Goal: Information Seeking & Learning: Check status

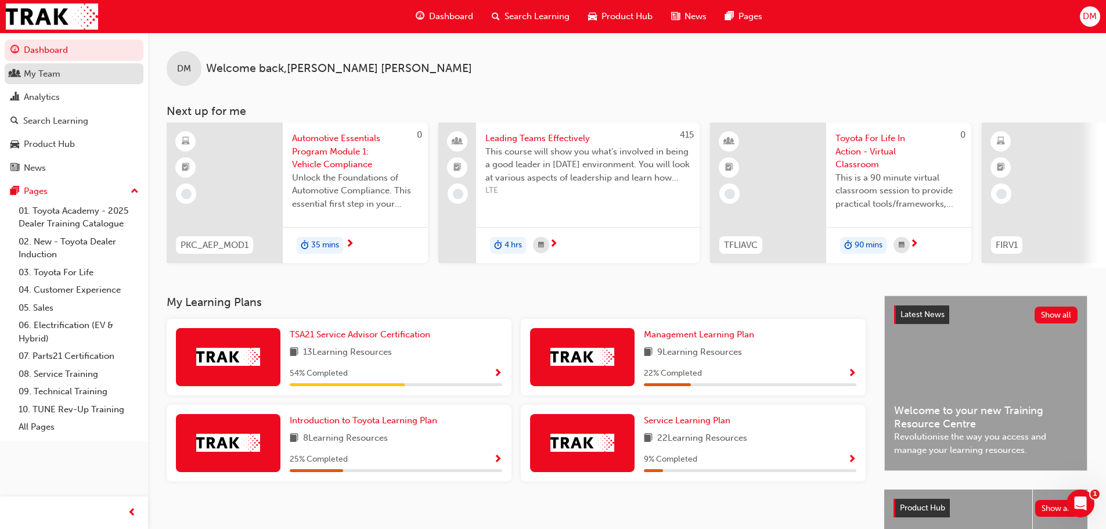
click at [54, 74] on div "My Team" at bounding box center [42, 73] width 37 height 13
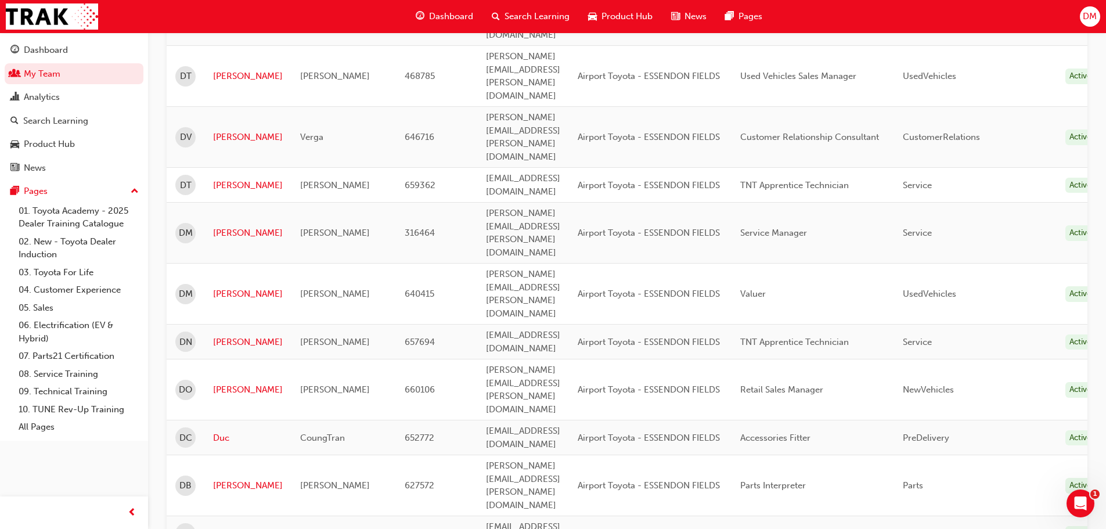
scroll to position [1219, 0]
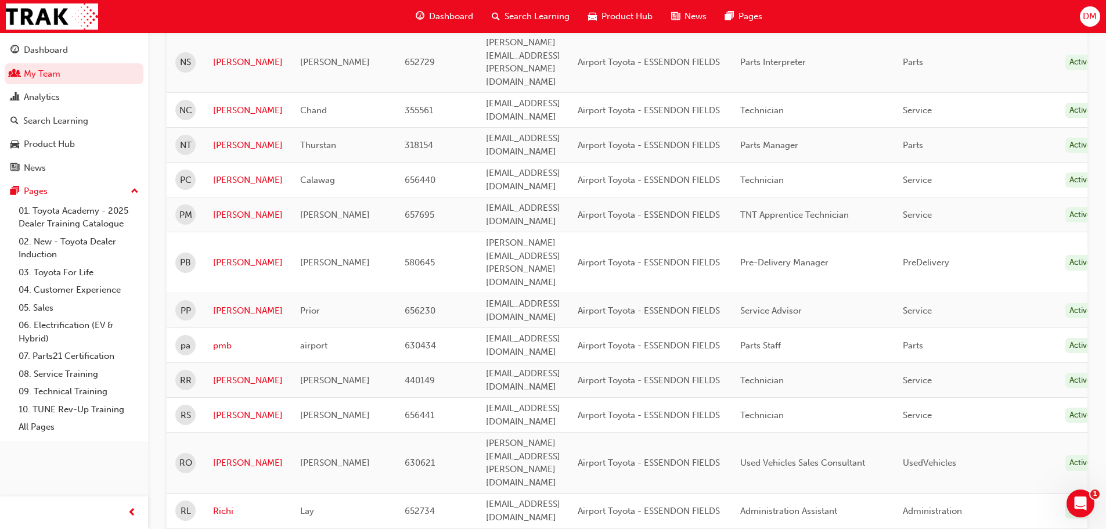
scroll to position [721, 0]
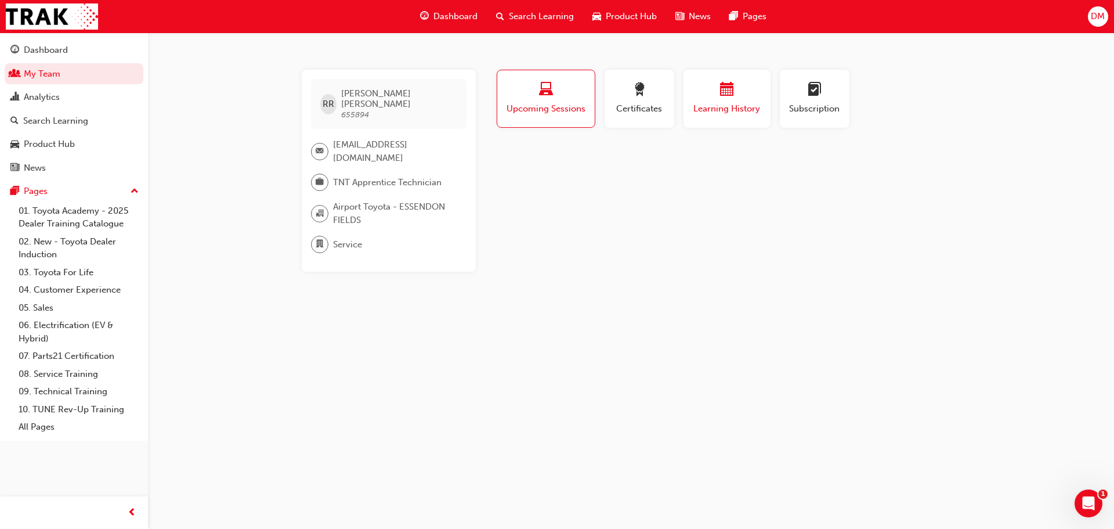
click at [727, 113] on span "Learning History" at bounding box center [727, 108] width 70 height 13
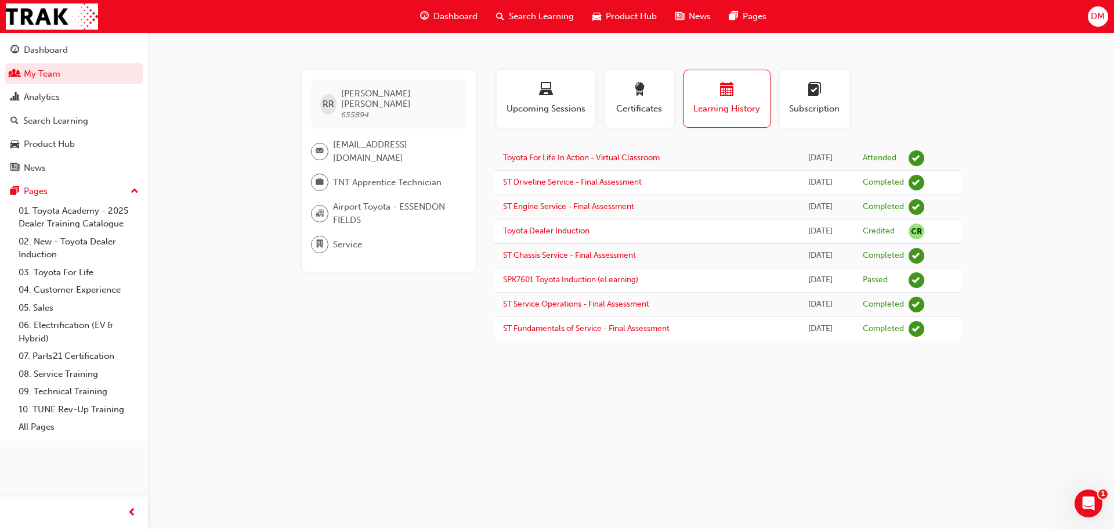
click at [452, 21] on span "Dashboard" at bounding box center [456, 16] width 44 height 13
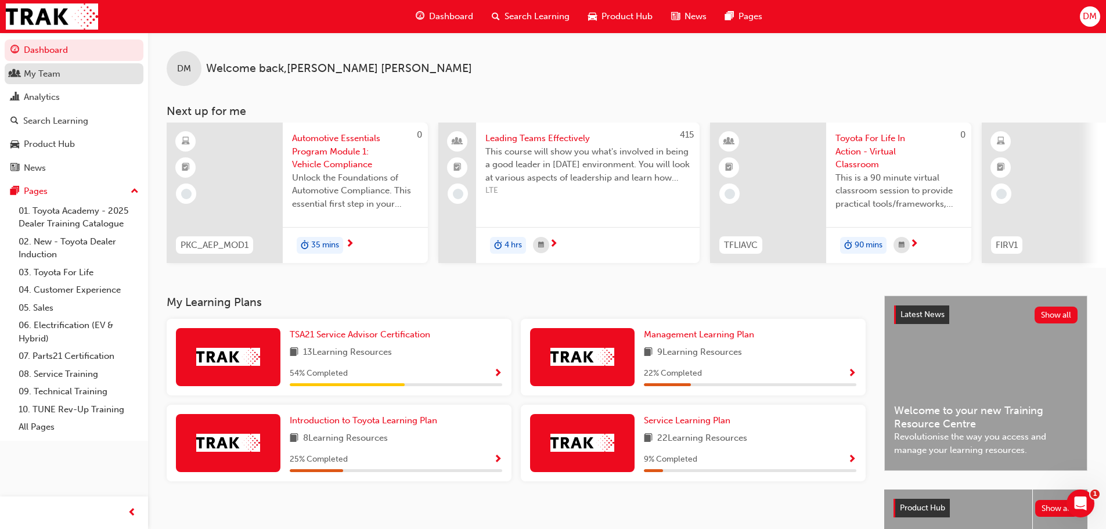
click at [65, 75] on div "My Team" at bounding box center [73, 74] width 127 height 15
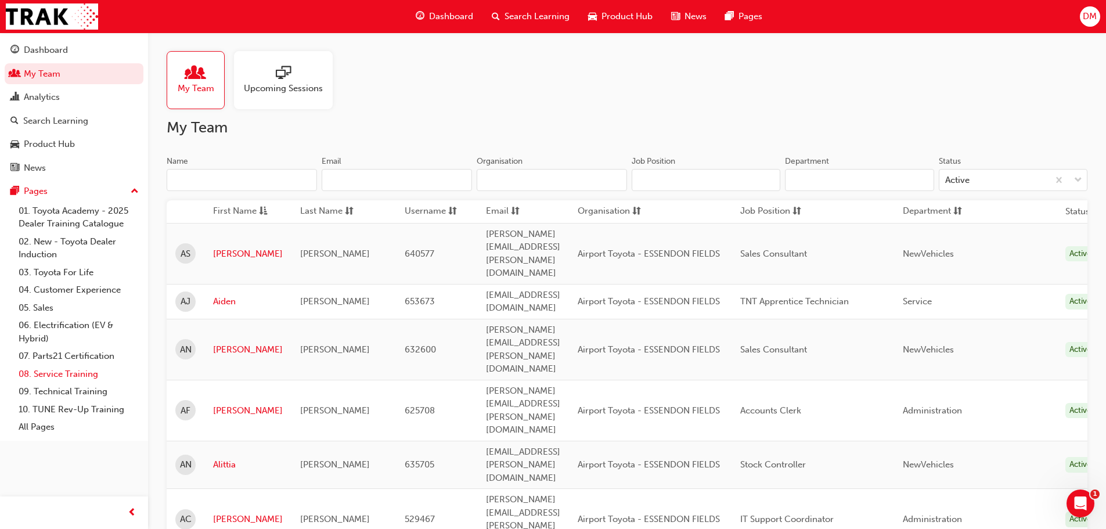
click at [80, 374] on link "08. Service Training" at bounding box center [78, 374] width 129 height 18
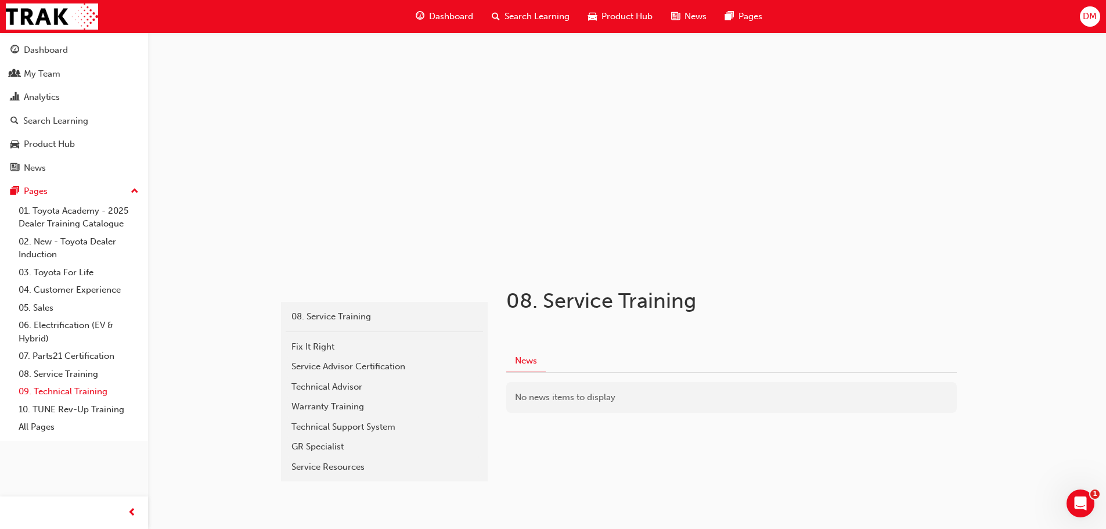
click at [77, 388] on link "09. Technical Training" at bounding box center [78, 391] width 129 height 18
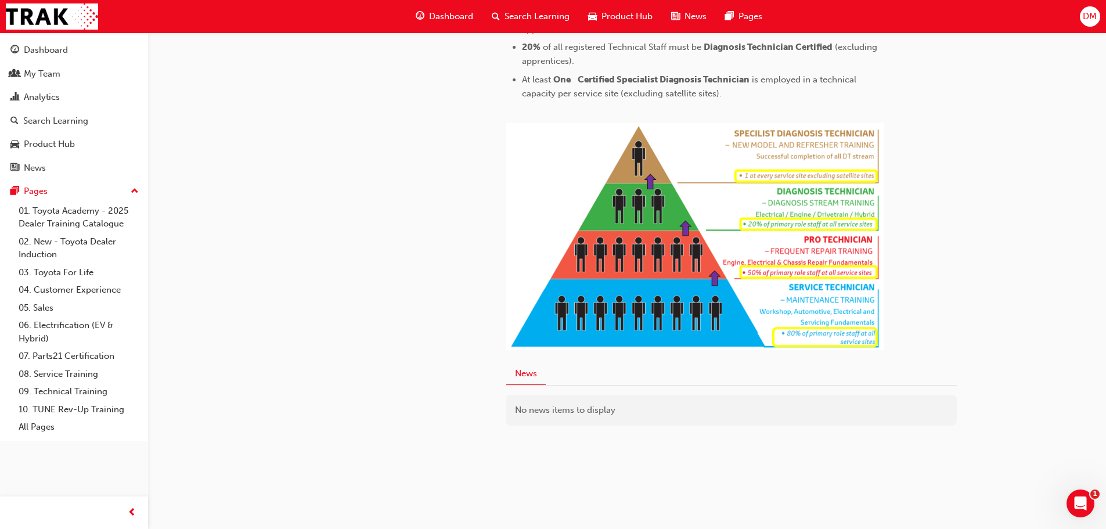
scroll to position [115, 0]
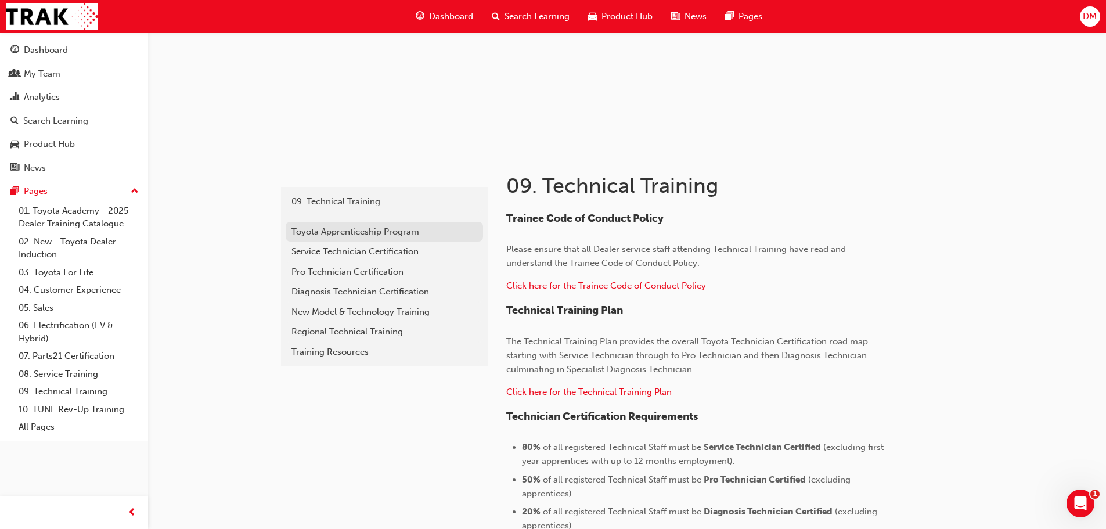
click at [405, 232] on div "Toyota Apprenticeship Program" at bounding box center [384, 231] width 186 height 13
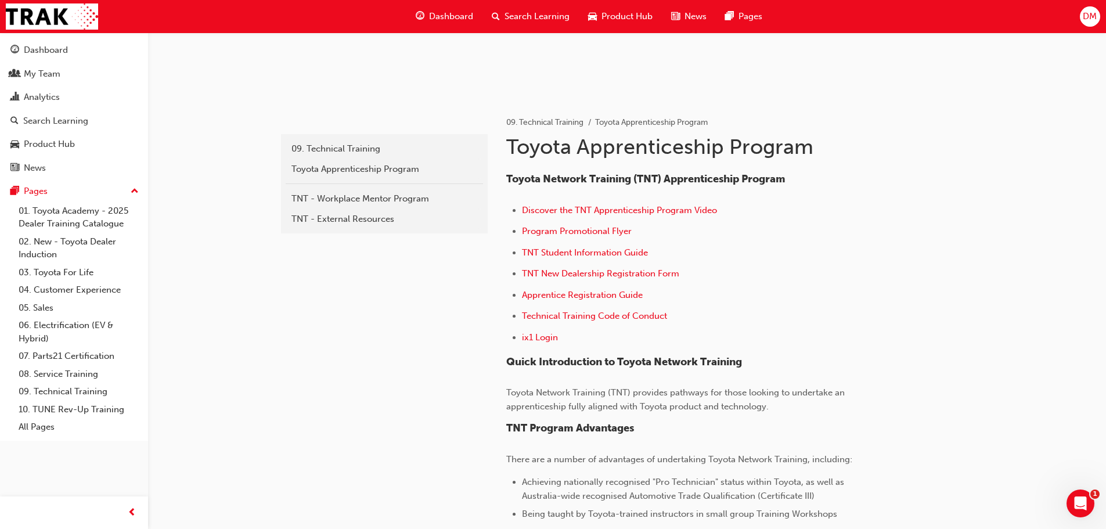
scroll to position [174, 0]
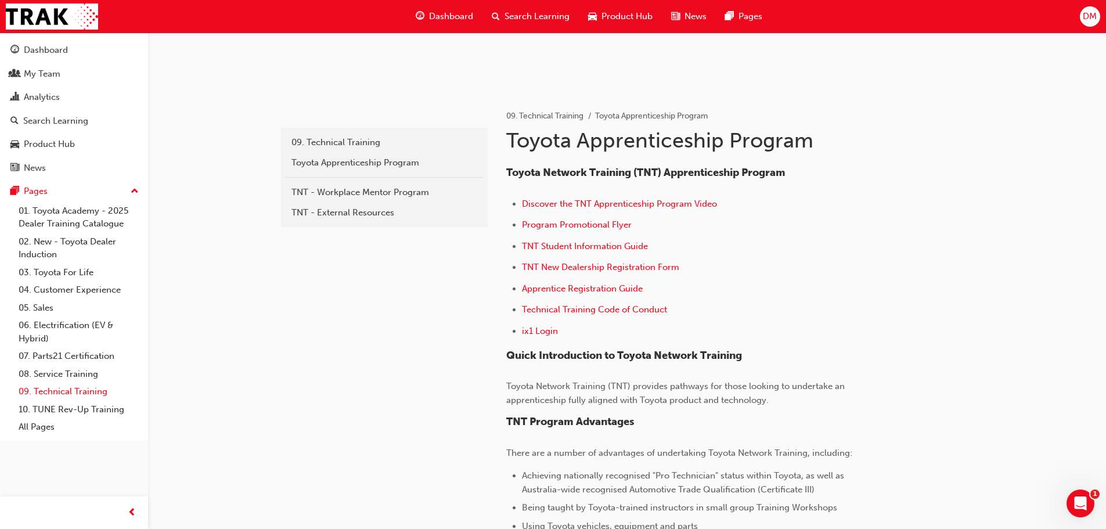
click at [63, 388] on link "09. Technical Training" at bounding box center [78, 391] width 129 height 18
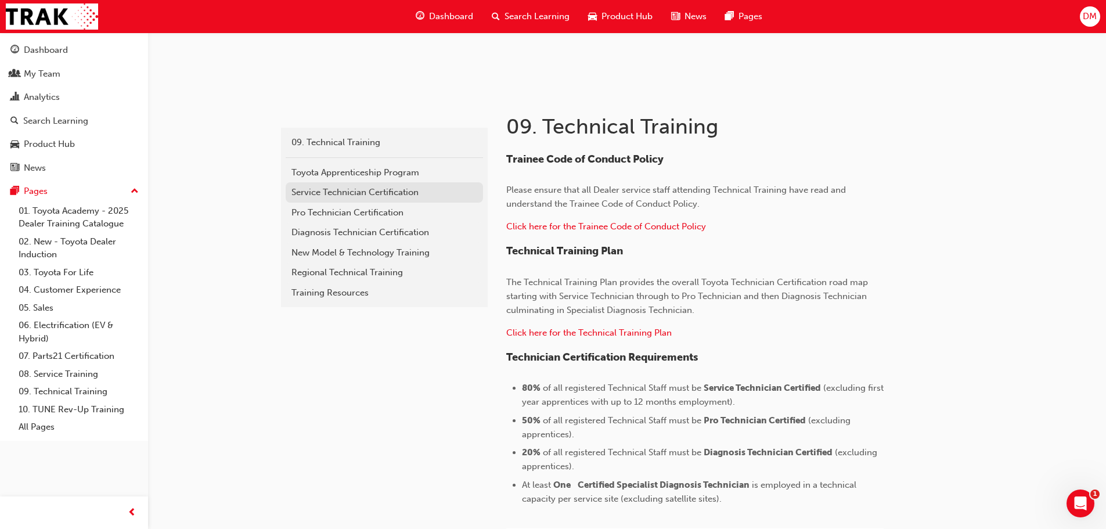
click at [367, 189] on div "Service Technician Certification" at bounding box center [384, 192] width 186 height 13
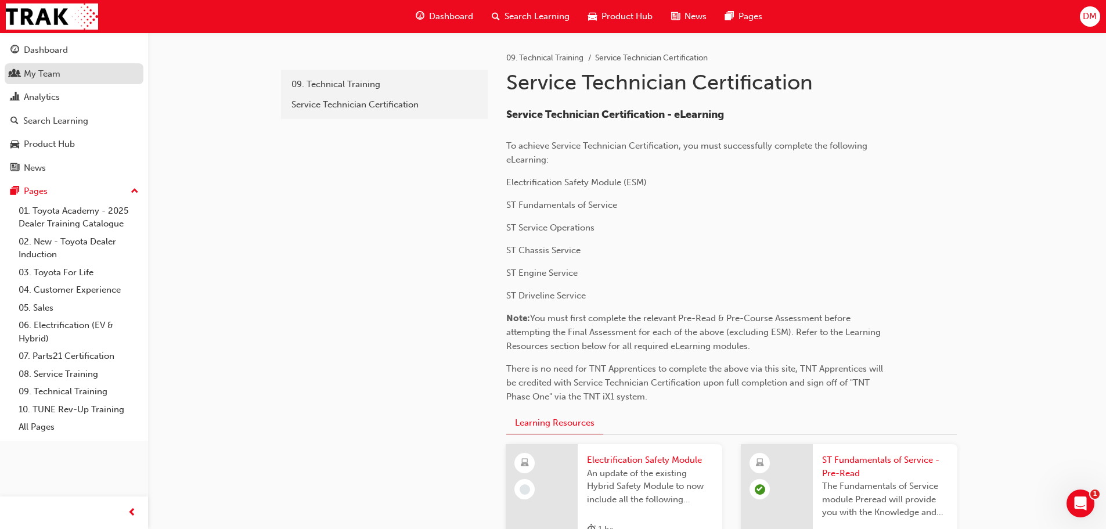
click at [35, 82] on link "My Team" at bounding box center [74, 73] width 139 height 21
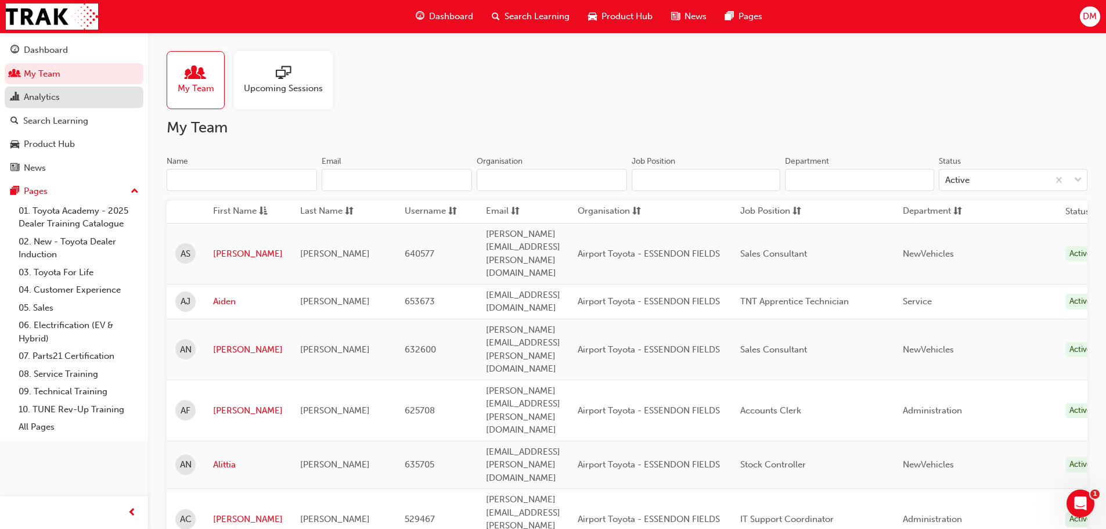
click at [39, 97] on div "Analytics" at bounding box center [42, 97] width 36 height 13
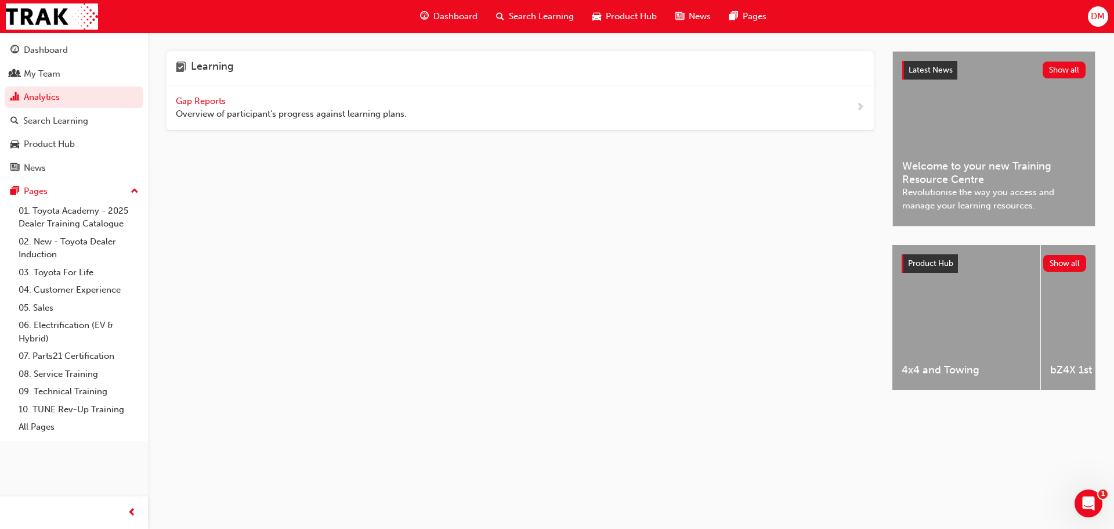
click at [205, 100] on span "Gap Reports" at bounding box center [202, 101] width 52 height 10
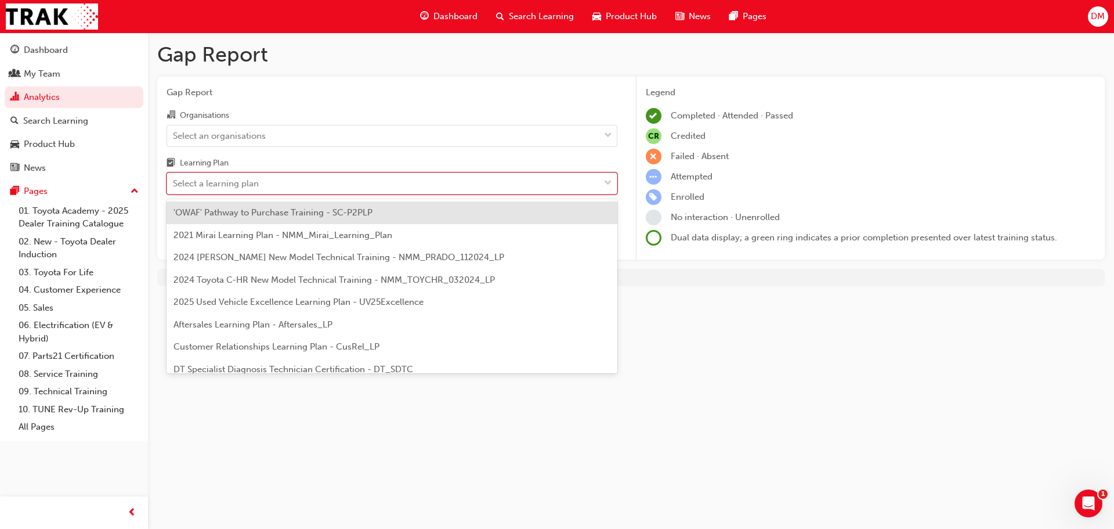
click at [601, 187] on div at bounding box center [608, 183] width 17 height 21
click at [174, 187] on input "Learning Plan option 'OWAF' Pathway to Purchase Training - SC-P2PLP focused, 1 …" at bounding box center [173, 183] width 1 height 10
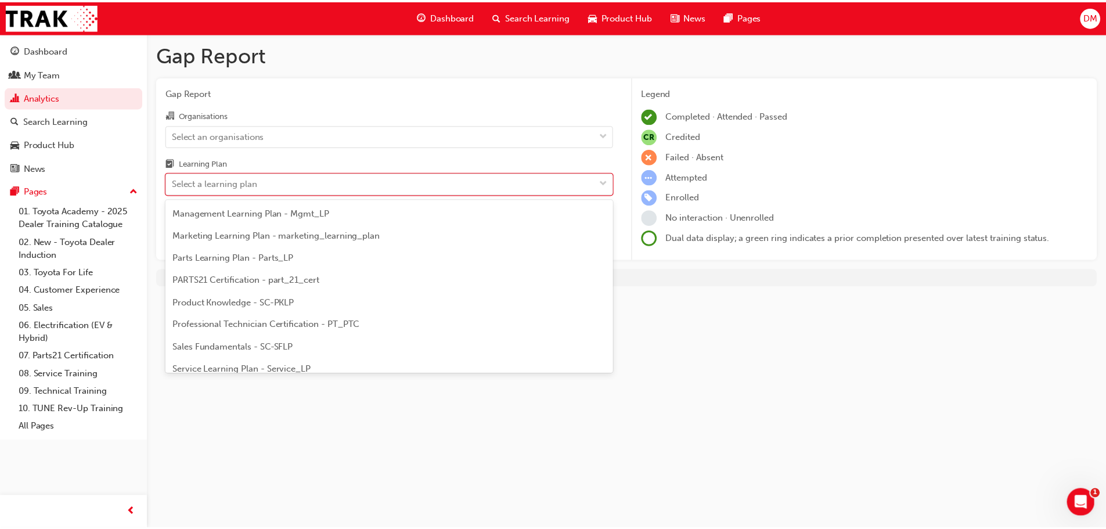
scroll to position [348, 0]
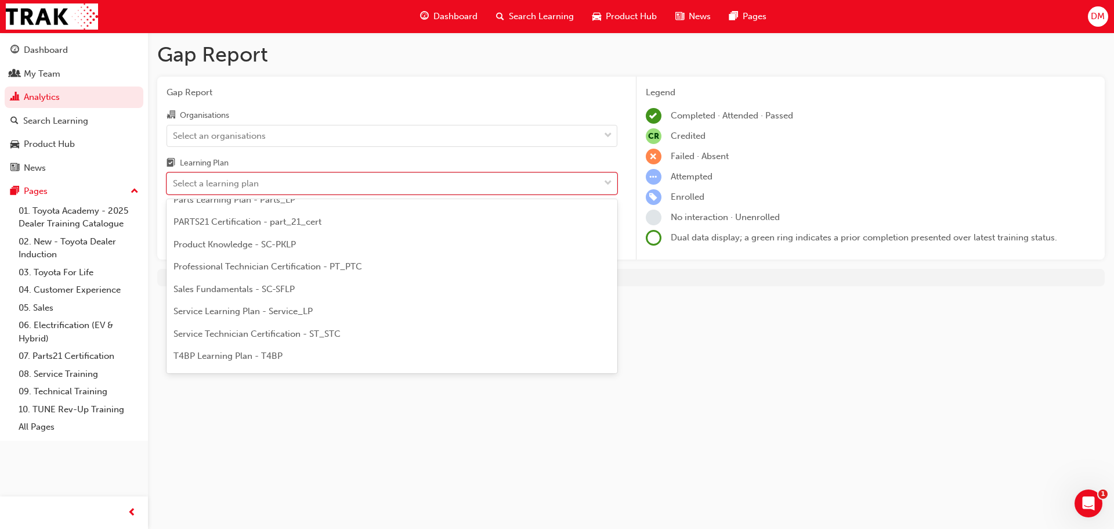
click at [310, 335] on span "Service Technician Certification - ST_STC" at bounding box center [257, 334] width 167 height 10
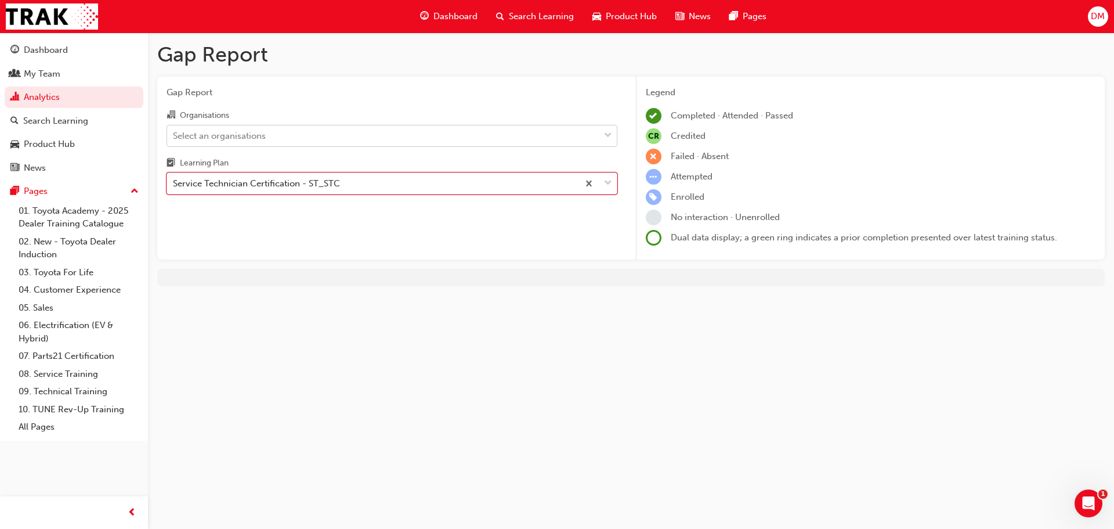
click at [591, 136] on div "Select an organisations" at bounding box center [383, 135] width 432 height 20
click at [174, 136] on input "Organisations Select an organisations" at bounding box center [173, 135] width 1 height 10
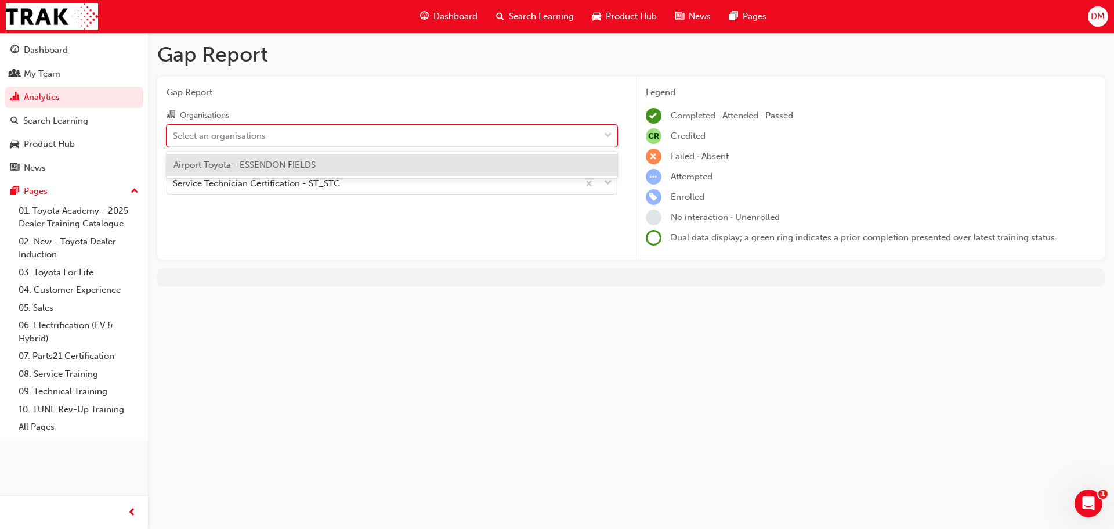
click at [364, 167] on div "Airport Toyota - ESSENDON FIELDS" at bounding box center [392, 165] width 451 height 23
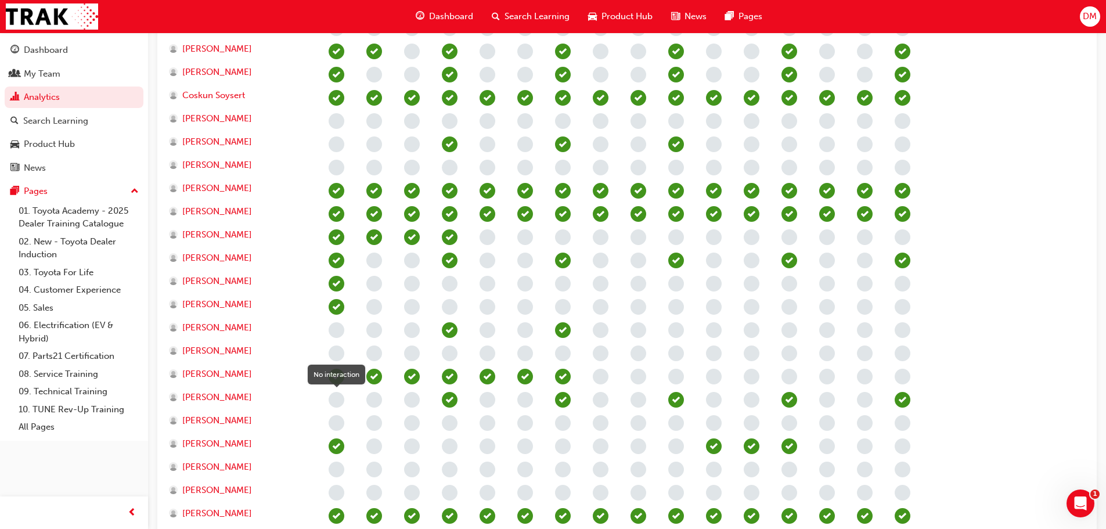
scroll to position [522, 0]
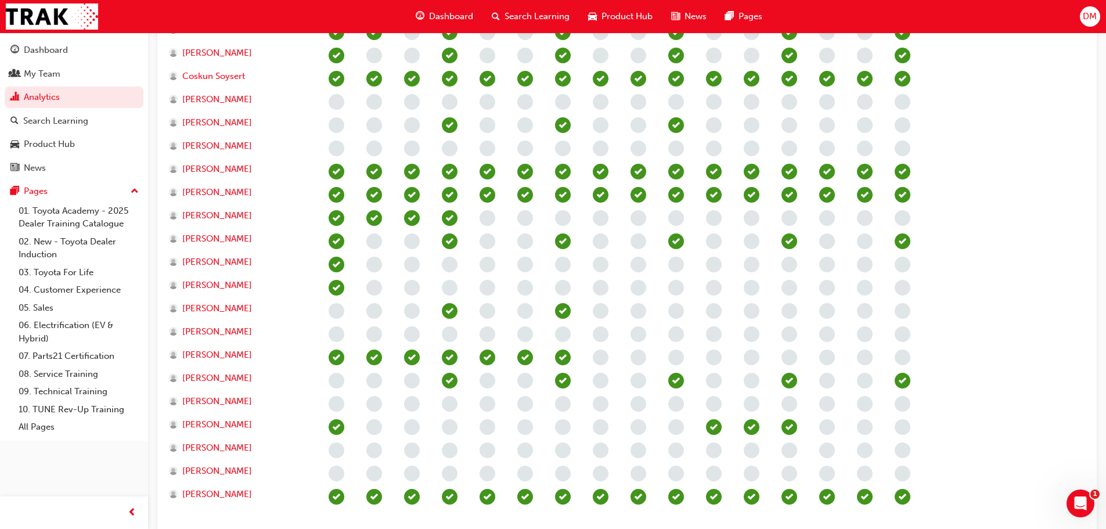
click at [333, 380] on span "learningRecordVerb_NONE-icon" at bounding box center [337, 381] width 16 height 16
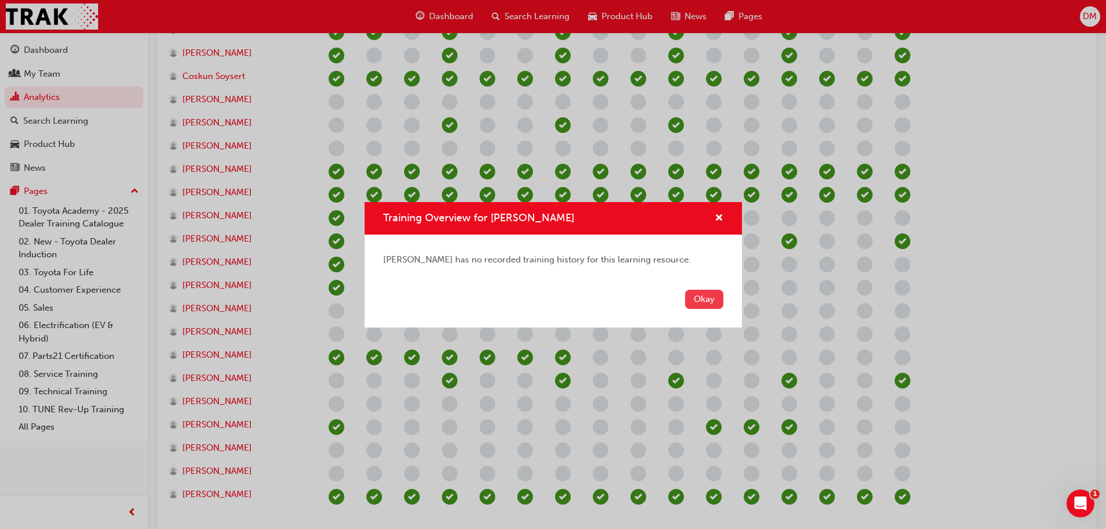
click at [701, 298] on button "Okay" at bounding box center [704, 299] width 38 height 19
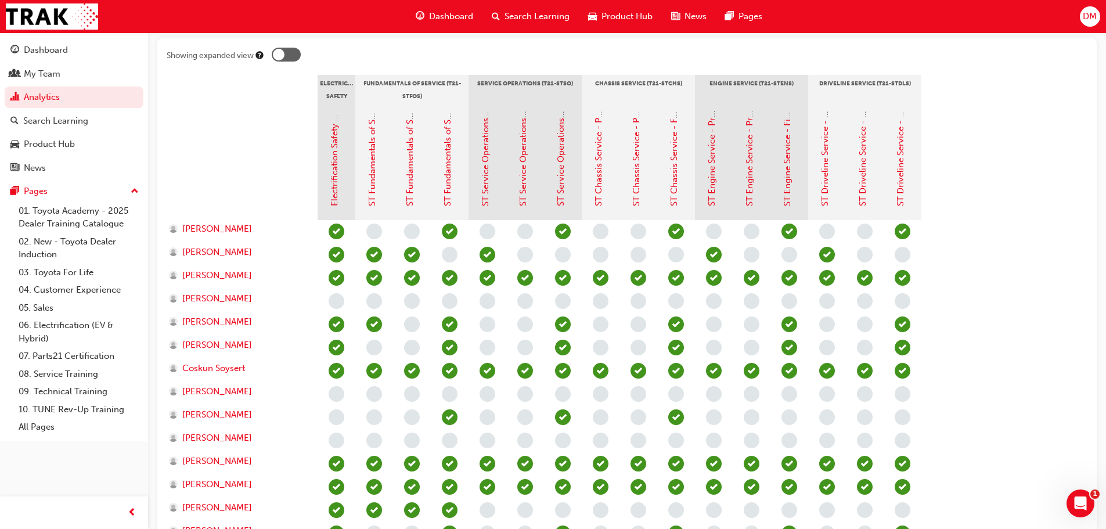
scroll to position [58, 0]
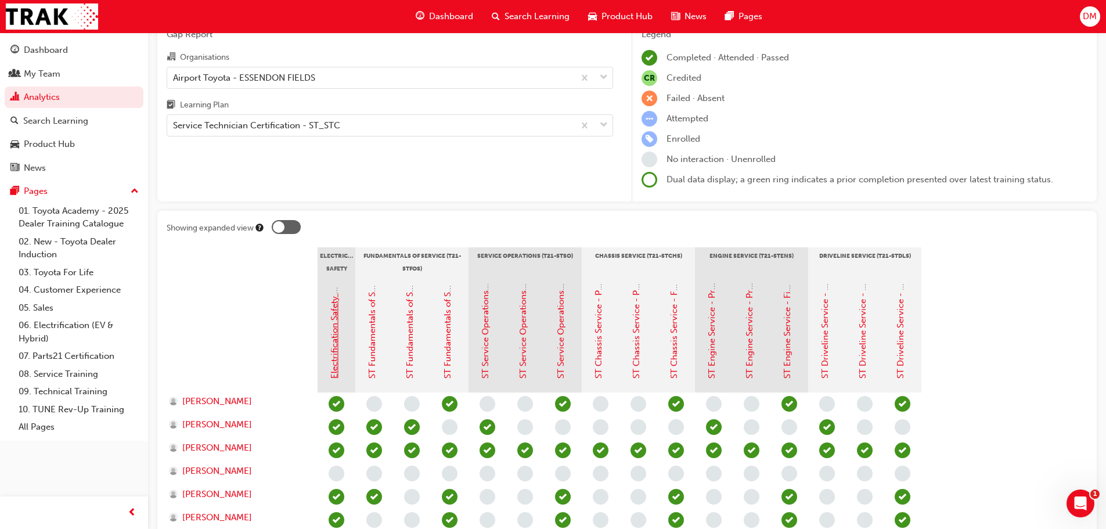
click at [335, 360] on link "Electrification Safety Module" at bounding box center [334, 320] width 10 height 115
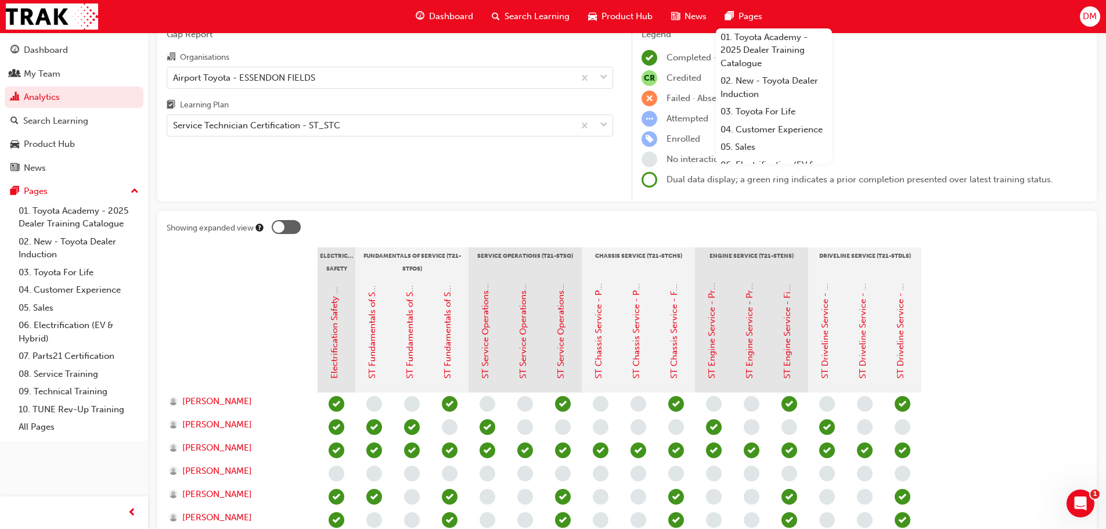
scroll to position [174, 0]
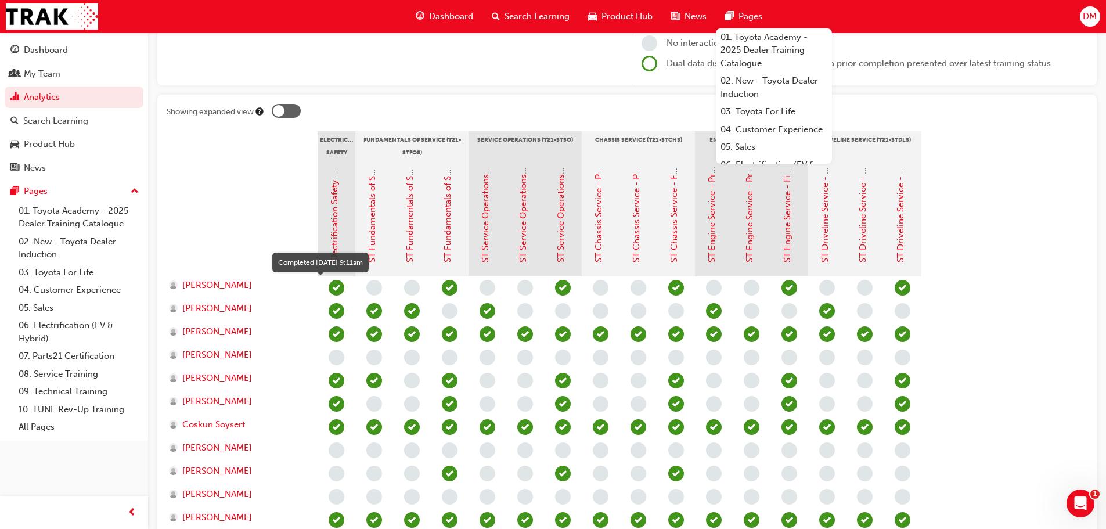
click at [338, 285] on span "learningRecordVerb_COMPLETE-icon" at bounding box center [337, 288] width 16 height 16
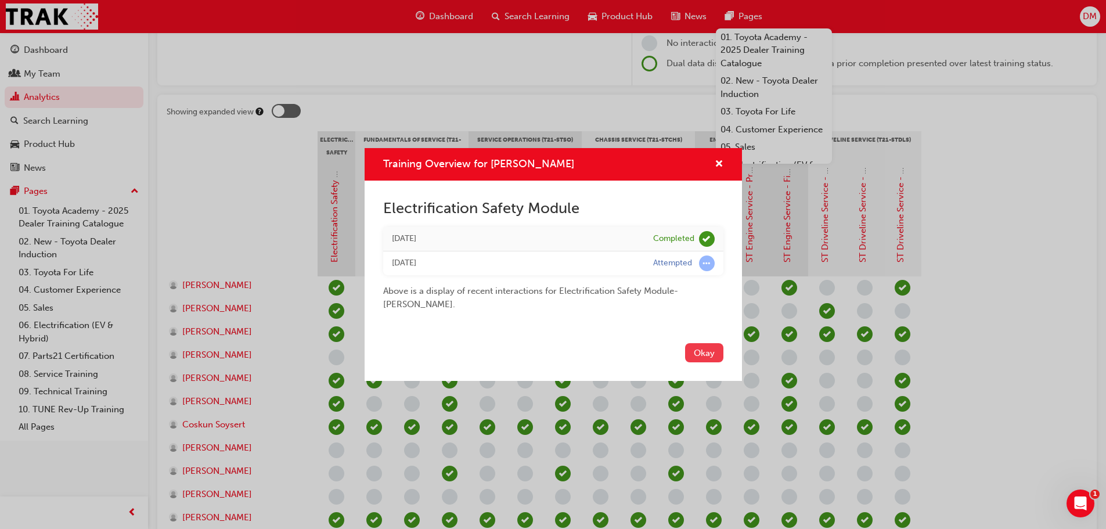
click at [703, 351] on button "Okay" at bounding box center [704, 352] width 38 height 19
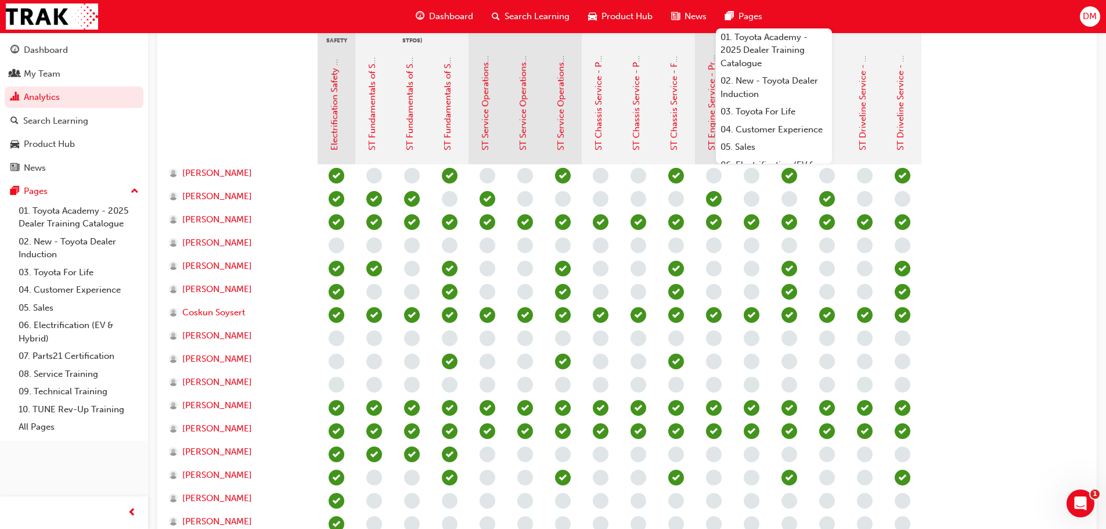
scroll to position [290, 0]
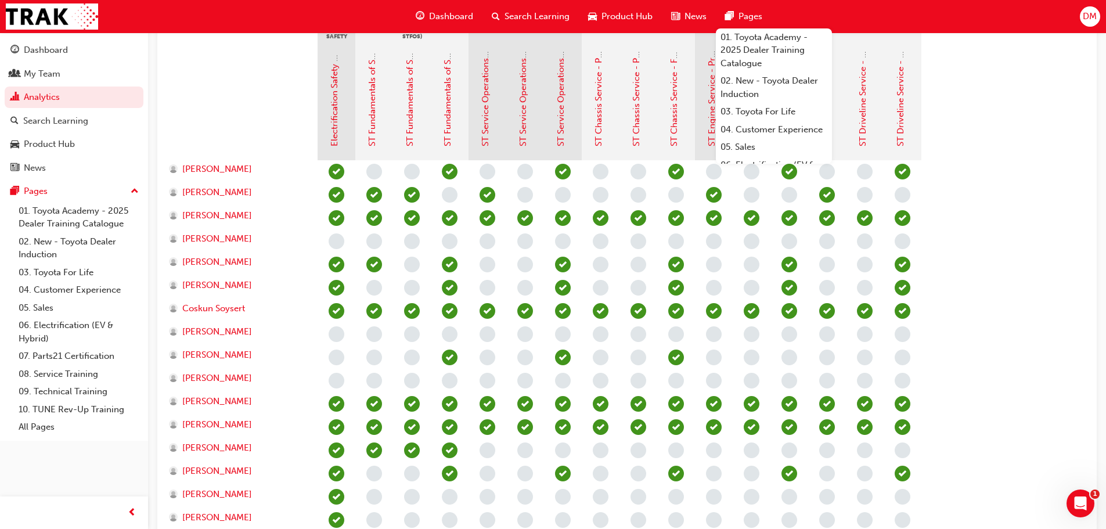
click at [335, 404] on span "learningRecordVerb_PASS-icon" at bounding box center [337, 404] width 16 height 16
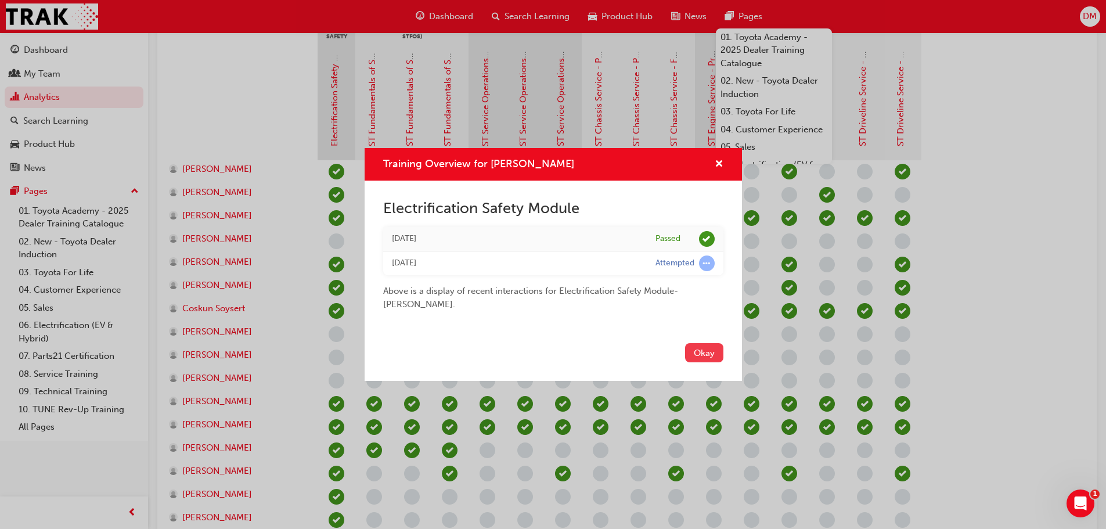
click at [708, 358] on button "Okay" at bounding box center [704, 352] width 38 height 19
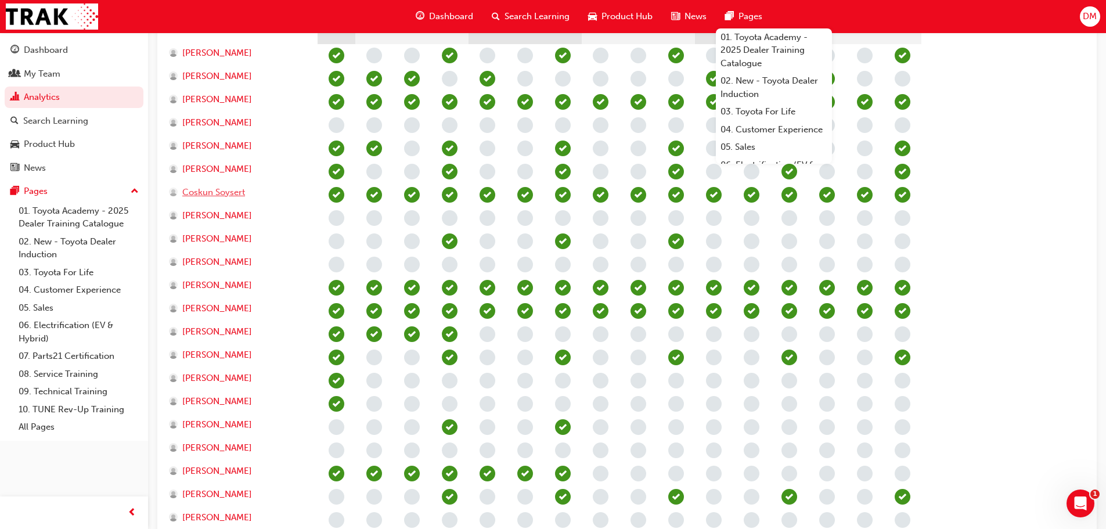
scroll to position [116, 0]
